Goal: Task Accomplishment & Management: Use online tool/utility

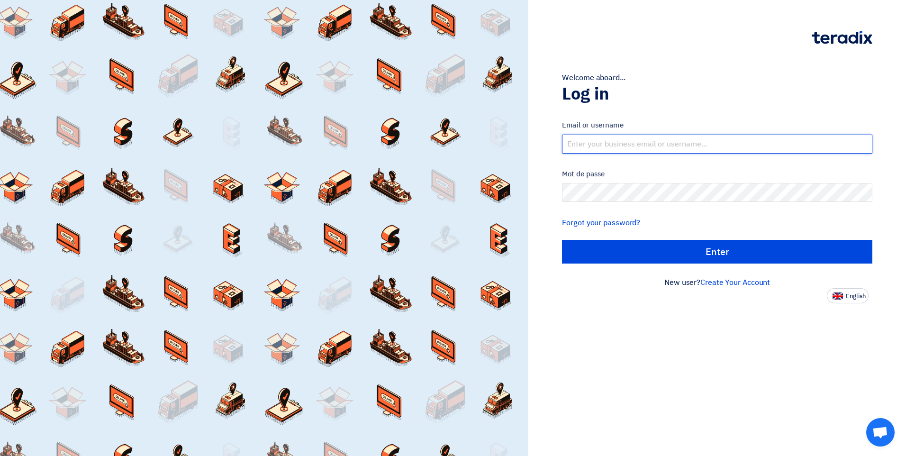
click at [633, 138] on input "text" at bounding box center [717, 144] width 310 height 19
type input "[EMAIL_ADDRESS][DOMAIN_NAME]"
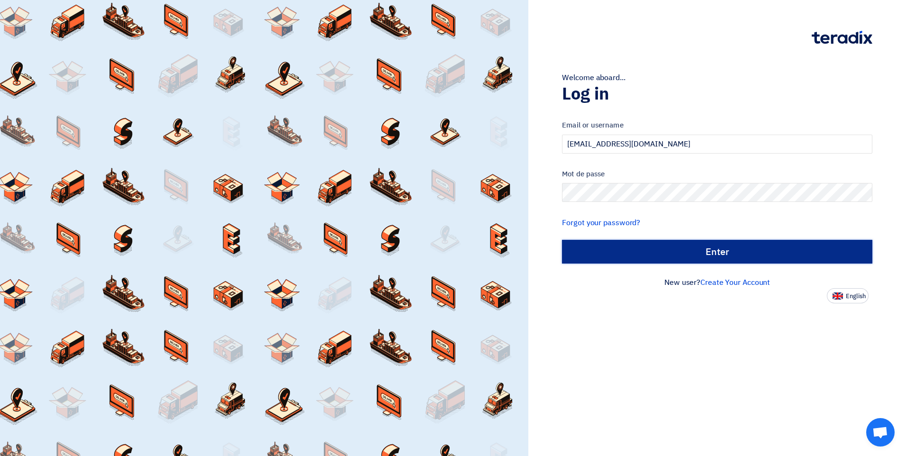
click at [639, 248] on input "الدخول" at bounding box center [717, 252] width 310 height 24
type input "Sign in"
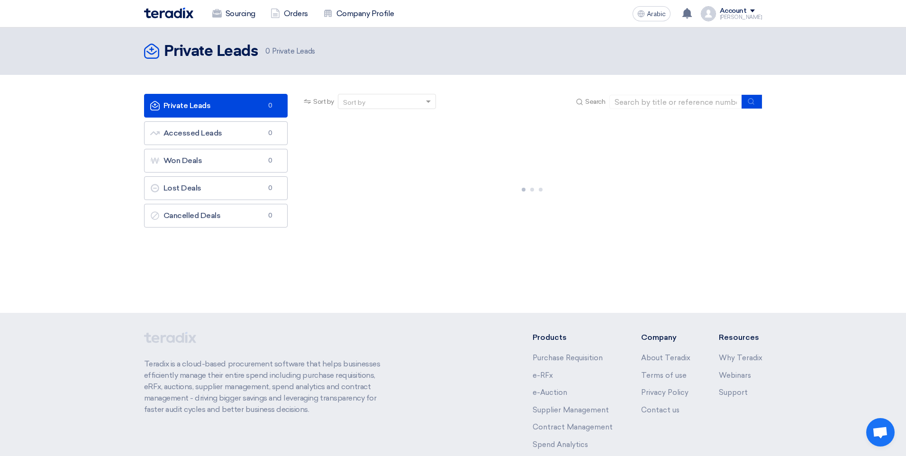
click at [155, 239] on div "Private Leads Private Leads 0 Accessed Leads Accessed Leads 0 Won Deals Won Dea…" at bounding box center [216, 176] width 158 height 165
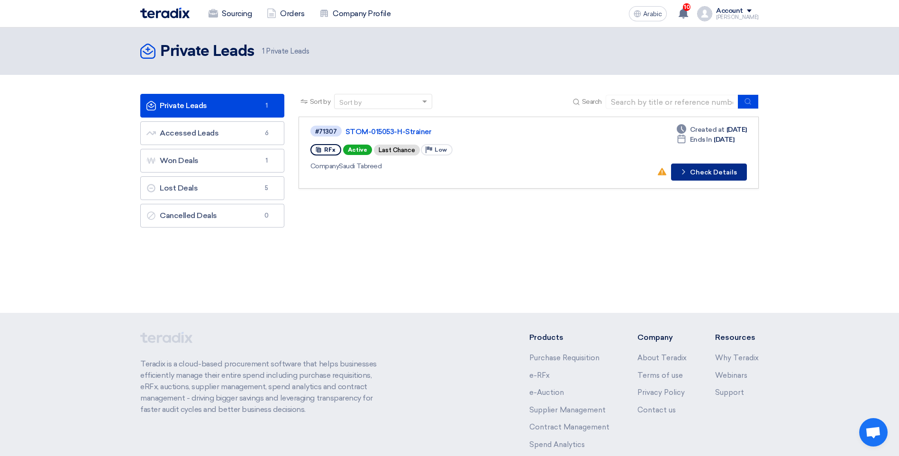
click at [717, 169] on font "Check Details" at bounding box center [713, 172] width 47 height 7
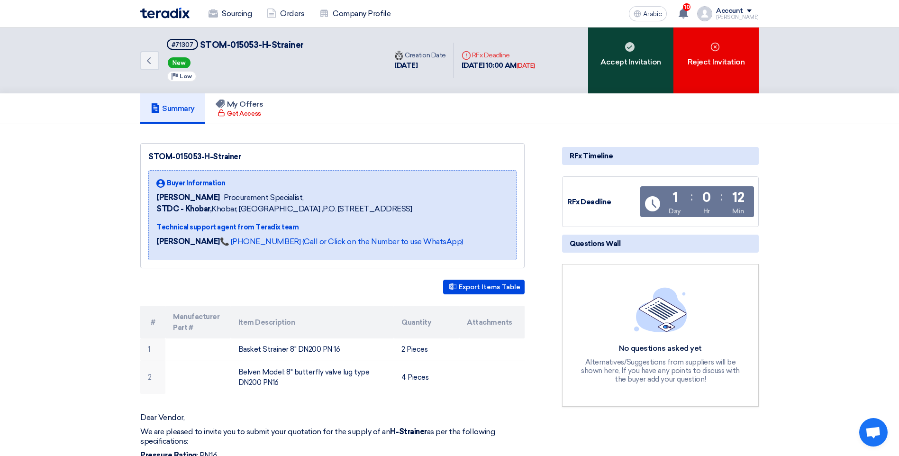
click at [638, 64] on font "Accept Invitation" at bounding box center [631, 61] width 61 height 11
